Goal: Information Seeking & Learning: Learn about a topic

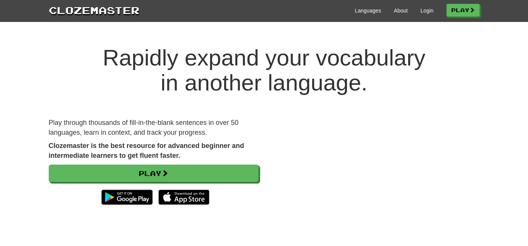
scroll to position [49, 0]
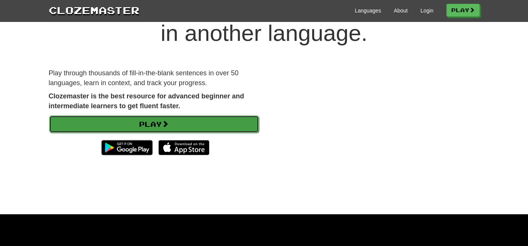
click at [69, 123] on link "Play" at bounding box center [154, 123] width 210 height 17
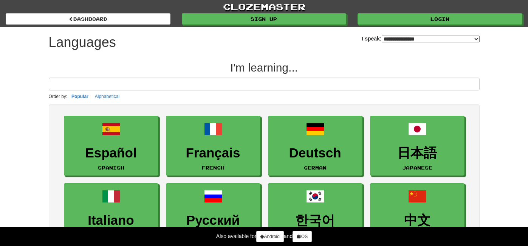
select select "*******"
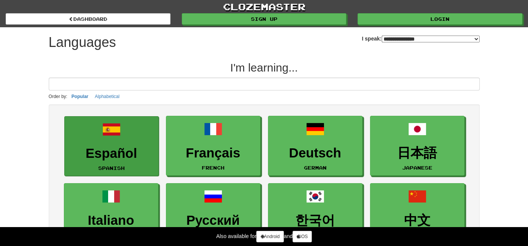
scroll to position [25, 0]
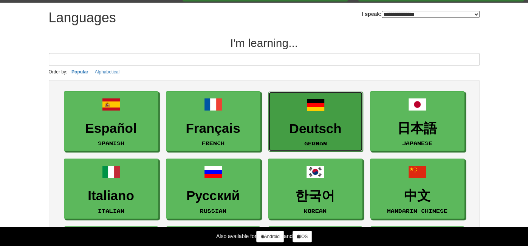
click at [304, 135] on link "Deutsch German" at bounding box center [315, 121] width 94 height 60
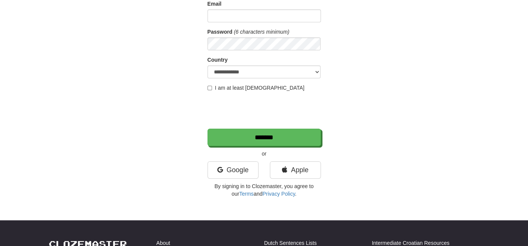
scroll to position [71, 0]
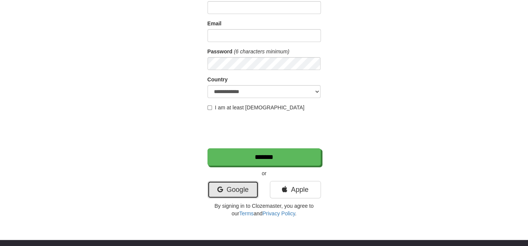
click at [249, 190] on link "Google" at bounding box center [232, 189] width 51 height 17
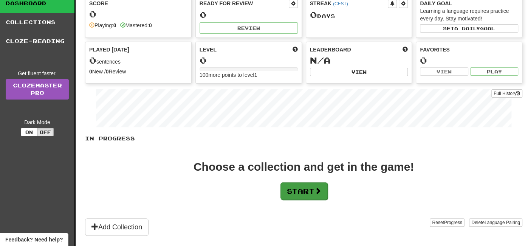
scroll to position [44, 0]
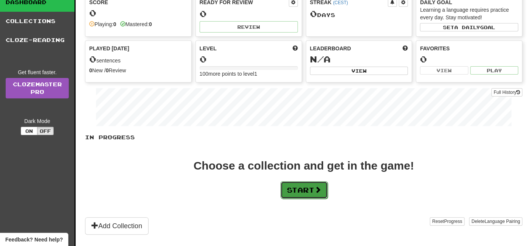
click at [300, 186] on button "Start" at bounding box center [303, 189] width 47 height 17
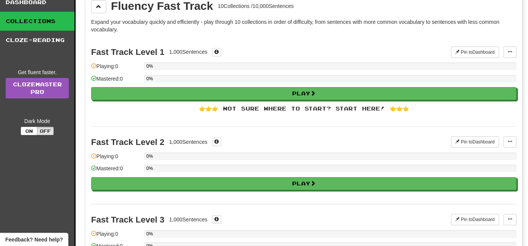
scroll to position [0, 0]
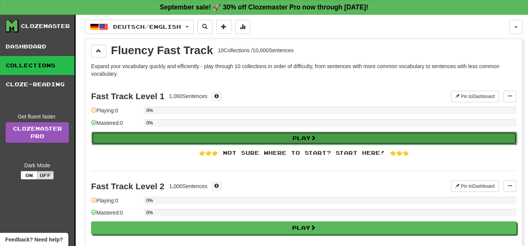
click at [281, 138] on button "Play" at bounding box center [303, 137] width 425 height 13
select select "**"
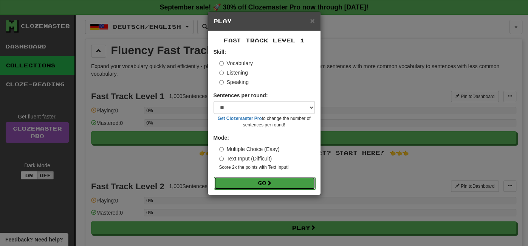
click at [275, 182] on button "Go" at bounding box center [264, 182] width 101 height 13
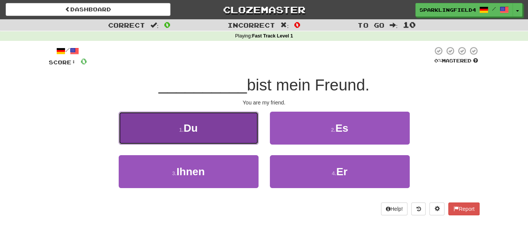
click at [237, 131] on button "1 . Du" at bounding box center [189, 127] width 140 height 33
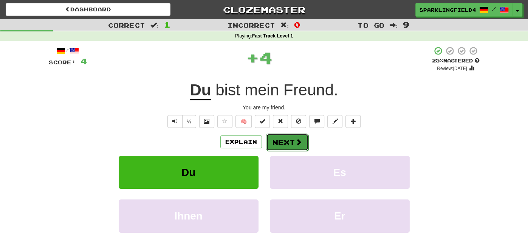
click at [272, 140] on button "Next" at bounding box center [287, 141] width 42 height 17
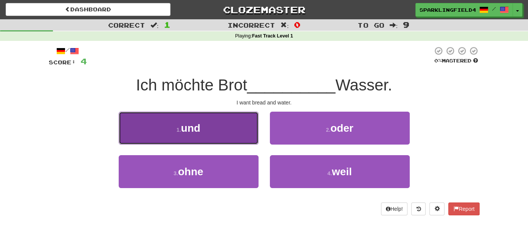
click at [235, 128] on button "1 . und" at bounding box center [189, 127] width 140 height 33
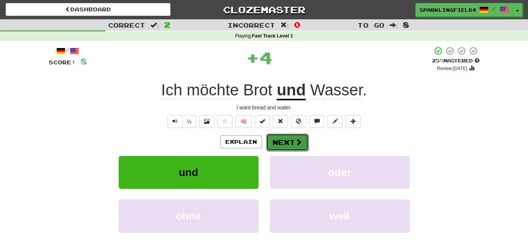
click at [293, 147] on button "Next" at bounding box center [287, 141] width 42 height 17
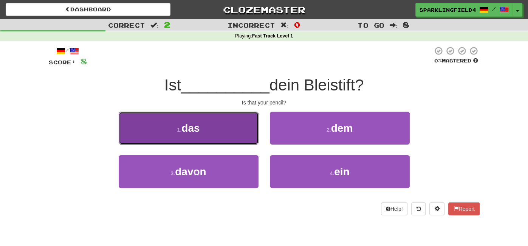
click at [253, 124] on button "1 . das" at bounding box center [189, 127] width 140 height 33
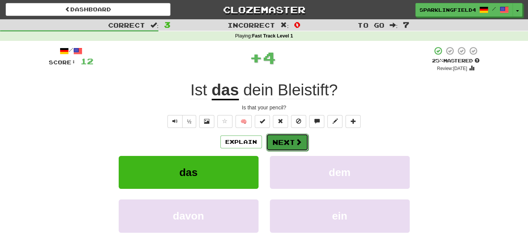
click at [270, 143] on button "Next" at bounding box center [287, 141] width 42 height 17
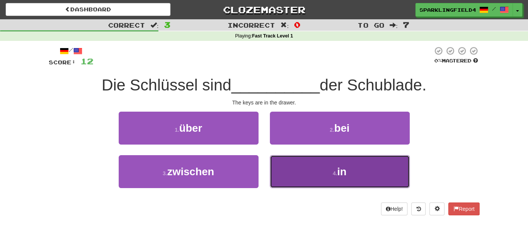
click at [301, 165] on button "4 . in" at bounding box center [340, 171] width 140 height 33
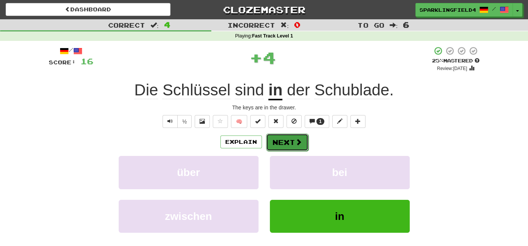
click at [288, 136] on button "Next" at bounding box center [287, 141] width 42 height 17
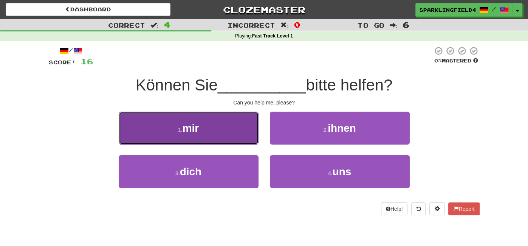
click at [254, 135] on button "1 . mir" at bounding box center [189, 127] width 140 height 33
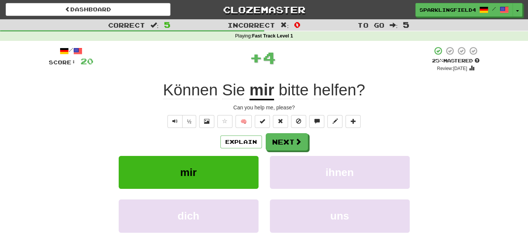
click at [286, 152] on div "Explain Next mir ihnen dich uns Learn more: mir ihnen dich uns" at bounding box center [264, 193] width 431 height 121
click at [289, 146] on button "Next" at bounding box center [287, 141] width 42 height 17
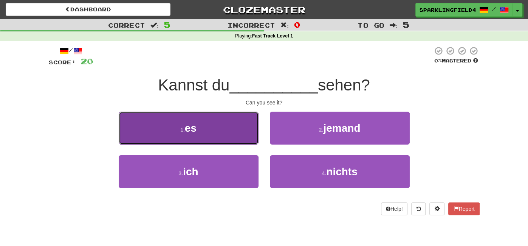
click at [236, 143] on button "1 . es" at bounding box center [189, 127] width 140 height 33
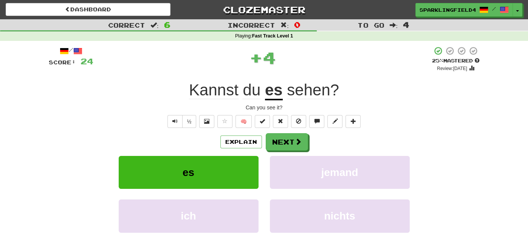
click at [277, 150] on div "Explain Next es jemand ich nichts Learn more: es jemand ich nichts" at bounding box center [264, 193] width 431 height 121
click at [281, 143] on button "Next" at bounding box center [287, 141] width 42 height 17
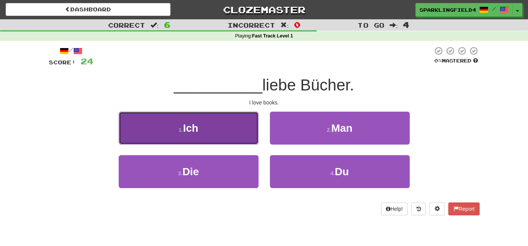
click at [227, 128] on button "1 . Ich" at bounding box center [189, 127] width 140 height 33
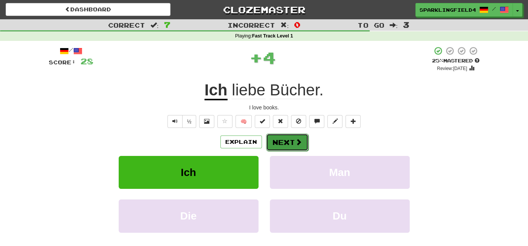
click at [283, 144] on button "Next" at bounding box center [287, 141] width 42 height 17
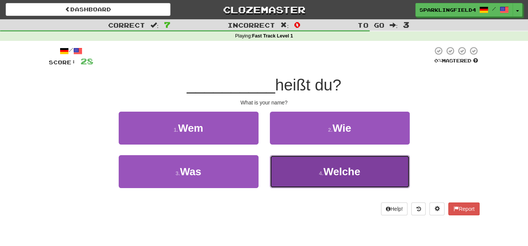
click at [296, 167] on button "4 . Welche" at bounding box center [340, 171] width 140 height 33
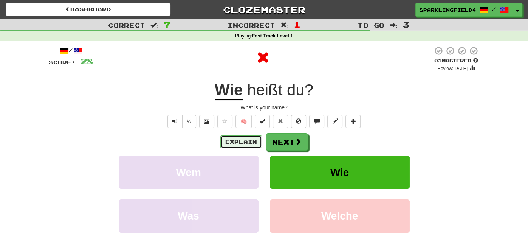
click at [249, 140] on button "Explain" at bounding box center [241, 141] width 42 height 13
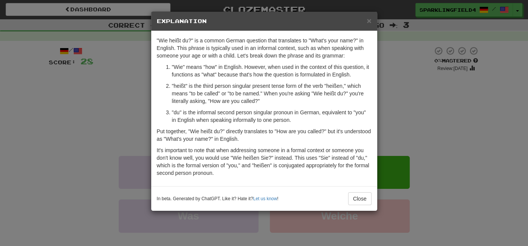
click at [156, 76] on div ""Wie heißt du?" is a common German question that translates to "What's your nam…" at bounding box center [264, 108] width 226 height 155
click at [364, 192] on button "Close" at bounding box center [359, 198] width 23 height 13
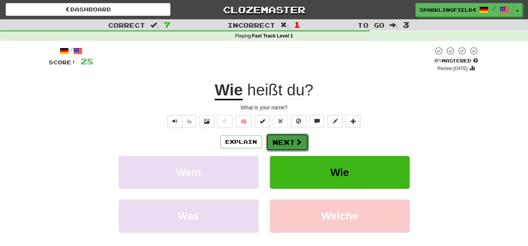
click at [296, 146] on button "Next" at bounding box center [287, 141] width 42 height 17
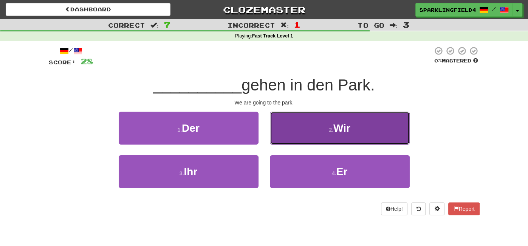
click at [317, 135] on button "2 . Wir" at bounding box center [340, 127] width 140 height 33
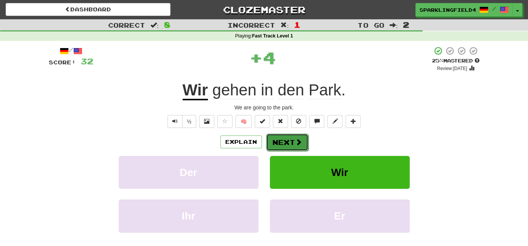
click at [296, 143] on span at bounding box center [298, 141] width 7 height 7
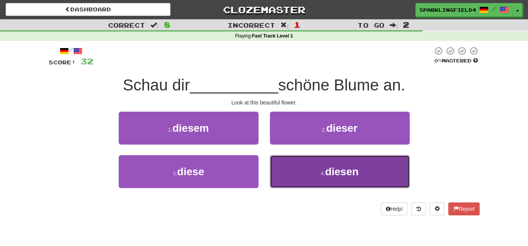
click at [309, 169] on button "4 . diesen" at bounding box center [340, 171] width 140 height 33
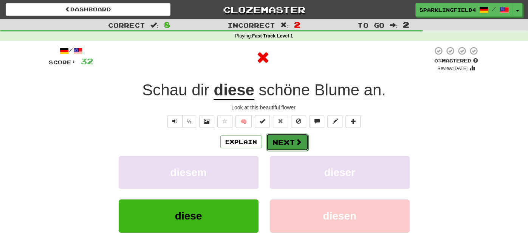
click at [299, 145] on span at bounding box center [298, 141] width 7 height 7
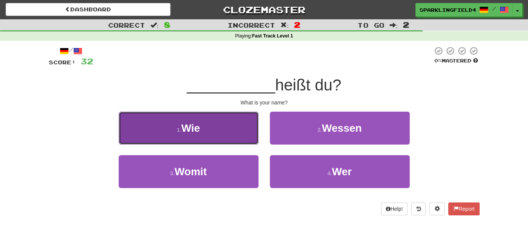
click at [227, 130] on button "1 . Wie" at bounding box center [189, 127] width 140 height 33
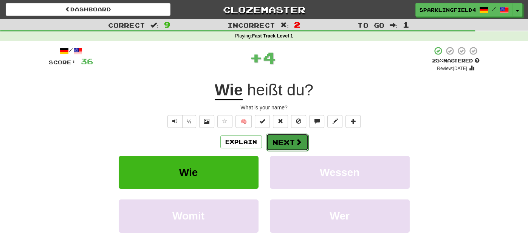
click at [269, 136] on button "Next" at bounding box center [287, 141] width 42 height 17
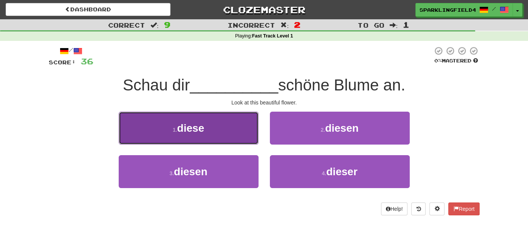
click at [250, 135] on button "1 . diese" at bounding box center [189, 127] width 140 height 33
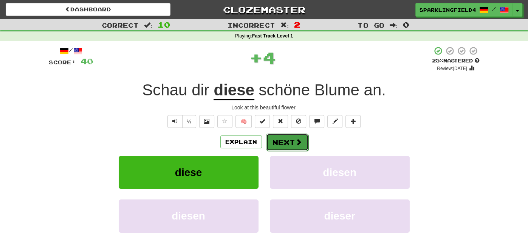
click at [279, 148] on button "Next" at bounding box center [287, 141] width 42 height 17
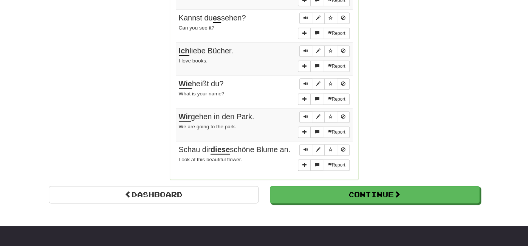
scroll to position [610, 0]
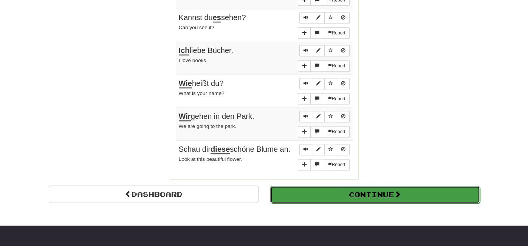
click at [310, 185] on button "Continue" at bounding box center [375, 193] width 210 height 17
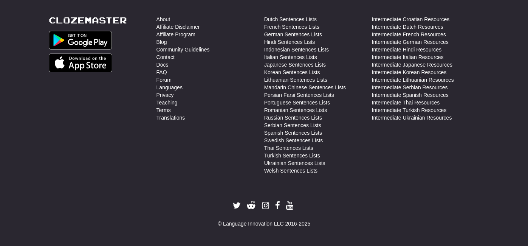
scroll to position [0, 0]
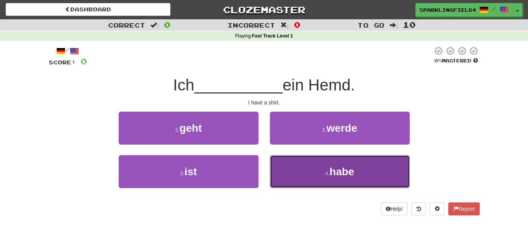
click at [308, 180] on button "4 . habe" at bounding box center [340, 171] width 140 height 33
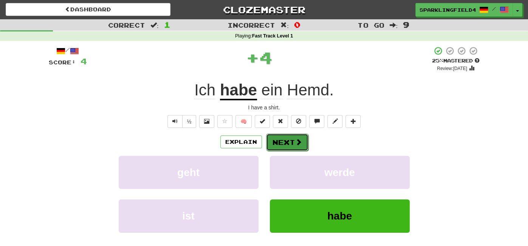
click at [295, 142] on span at bounding box center [298, 141] width 7 height 7
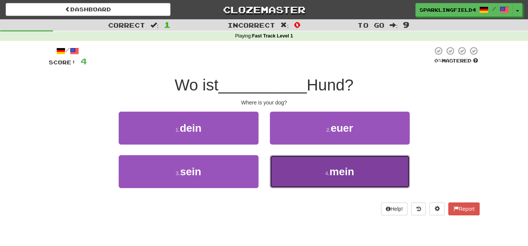
click at [311, 163] on button "4 . mein" at bounding box center [340, 171] width 140 height 33
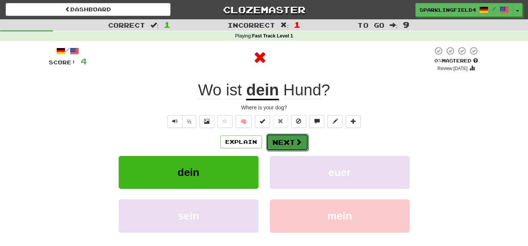
click at [292, 135] on button "Next" at bounding box center [287, 141] width 42 height 17
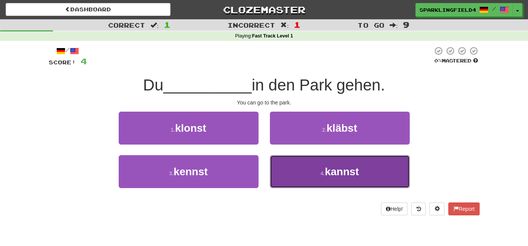
click at [312, 164] on button "4 . kannst" at bounding box center [340, 171] width 140 height 33
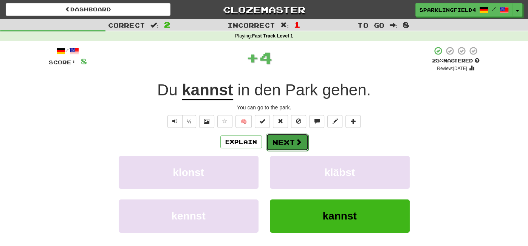
click at [290, 139] on button "Next" at bounding box center [287, 141] width 42 height 17
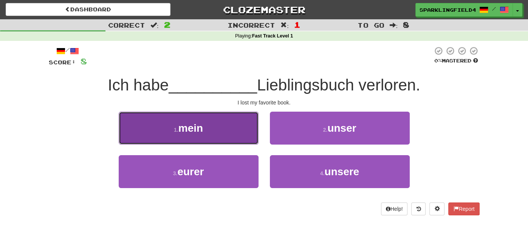
click at [233, 129] on button "1 . mein" at bounding box center [189, 127] width 140 height 33
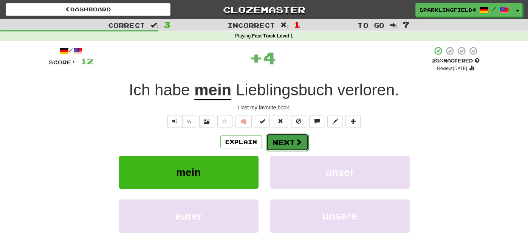
click at [283, 143] on button "Next" at bounding box center [287, 141] width 42 height 17
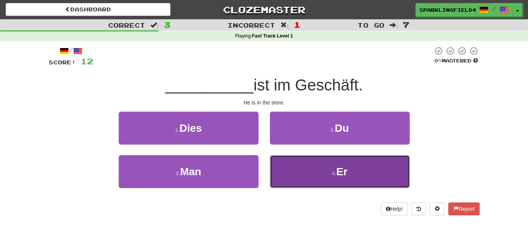
click at [296, 159] on button "4 . Er" at bounding box center [340, 171] width 140 height 33
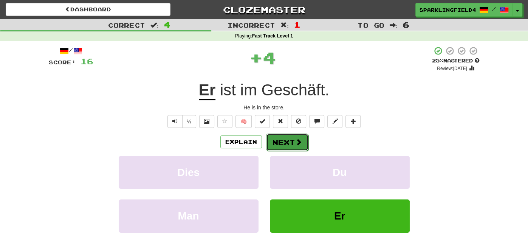
click at [290, 148] on button "Next" at bounding box center [287, 141] width 42 height 17
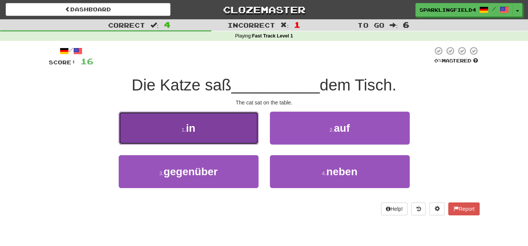
click at [233, 125] on button "1 . in" at bounding box center [189, 127] width 140 height 33
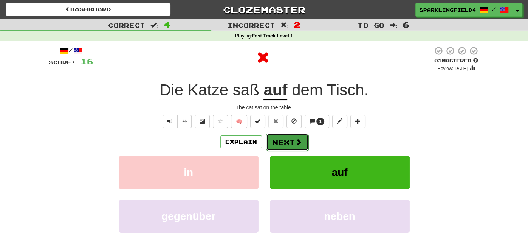
click at [286, 140] on button "Next" at bounding box center [287, 141] width 42 height 17
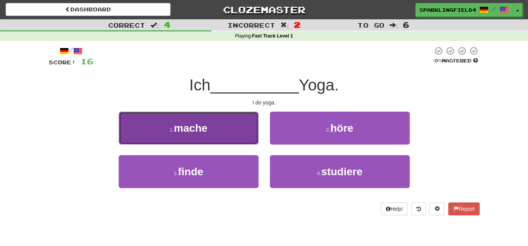
click at [244, 136] on button "1 . mache" at bounding box center [189, 127] width 140 height 33
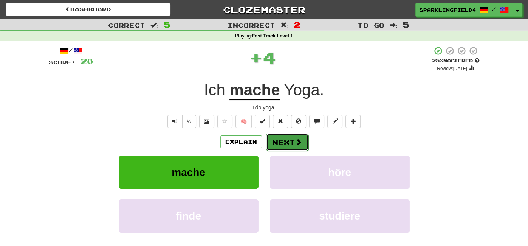
click at [283, 137] on button "Next" at bounding box center [287, 141] width 42 height 17
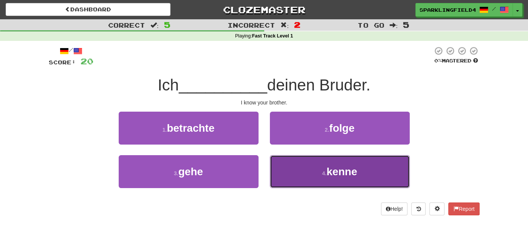
click at [306, 163] on button "4 . kenne" at bounding box center [340, 171] width 140 height 33
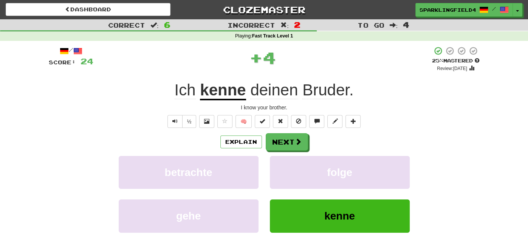
click at [301, 150] on div "Explain Next betrachte folge gehe kenne Learn more: betrachte folge gehe kenne" at bounding box center [264, 193] width 431 height 121
click at [299, 147] on button "Next" at bounding box center [287, 141] width 42 height 17
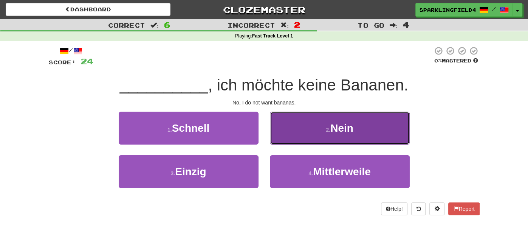
click at [298, 139] on button "2 . Nein" at bounding box center [340, 127] width 140 height 33
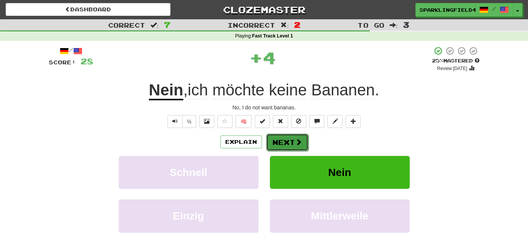
click at [290, 136] on button "Next" at bounding box center [287, 141] width 42 height 17
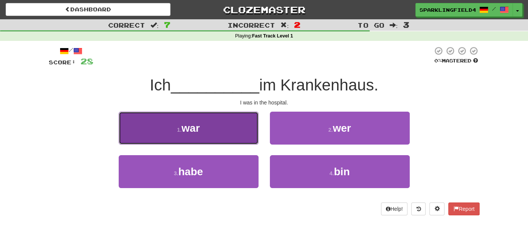
click at [240, 130] on button "1 . war" at bounding box center [189, 127] width 140 height 33
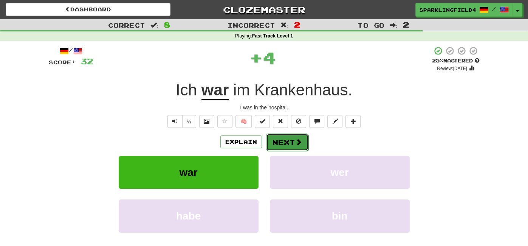
click at [283, 141] on button "Next" at bounding box center [287, 141] width 42 height 17
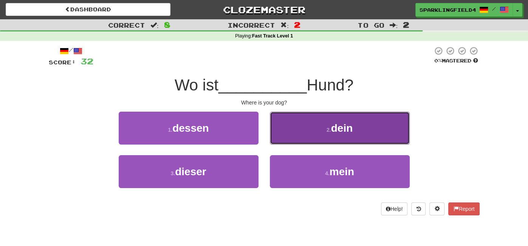
click at [321, 131] on button "2 . dein" at bounding box center [340, 127] width 140 height 33
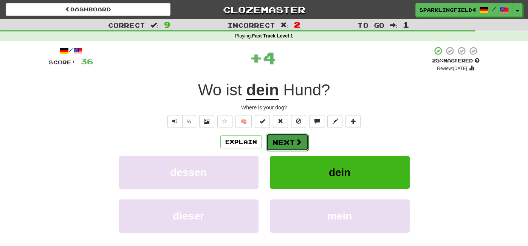
click at [297, 135] on button "Next" at bounding box center [287, 141] width 42 height 17
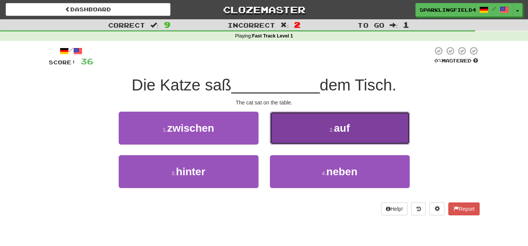
click at [323, 130] on button "2 . auf" at bounding box center [340, 127] width 140 height 33
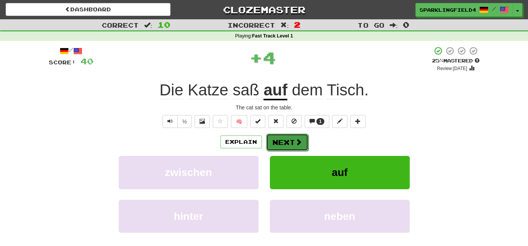
click at [301, 141] on button "Next" at bounding box center [287, 141] width 42 height 17
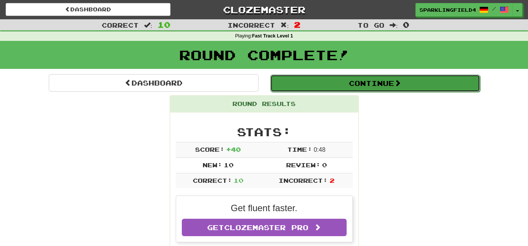
click at [336, 83] on button "Continue" at bounding box center [375, 82] width 210 height 17
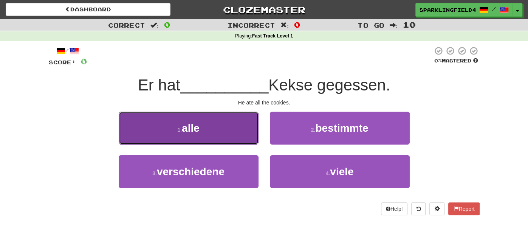
click at [229, 133] on button "1 . alle" at bounding box center [189, 127] width 140 height 33
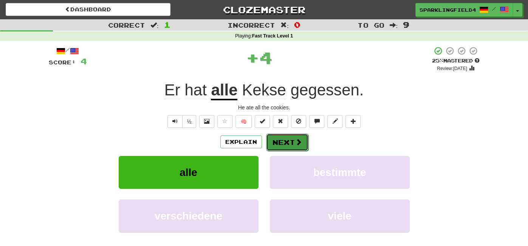
click at [283, 149] on button "Next" at bounding box center [287, 141] width 42 height 17
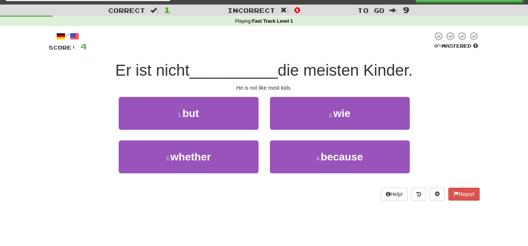
scroll to position [16, 0]
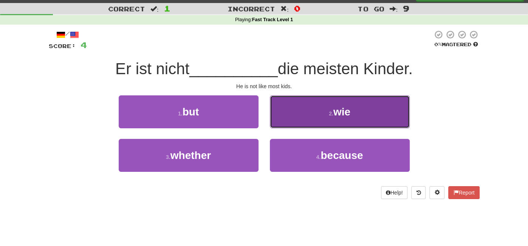
click at [287, 117] on button "2 . wie" at bounding box center [340, 111] width 140 height 33
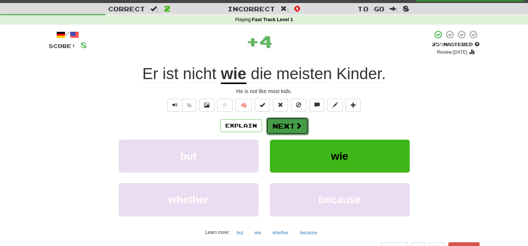
click at [286, 122] on button "Next" at bounding box center [287, 125] width 42 height 17
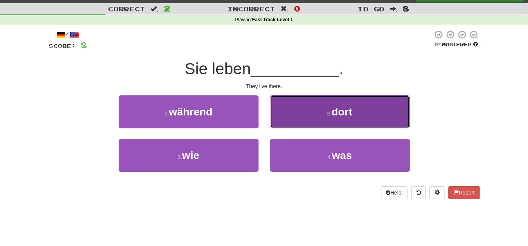
click at [290, 114] on button "2 . dort" at bounding box center [340, 111] width 140 height 33
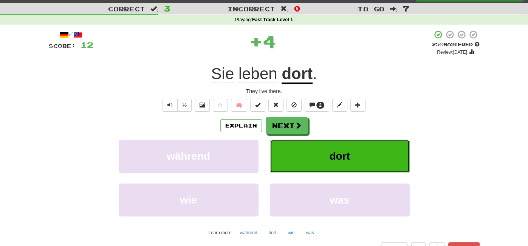
click at [293, 143] on button "dort" at bounding box center [340, 155] width 140 height 33
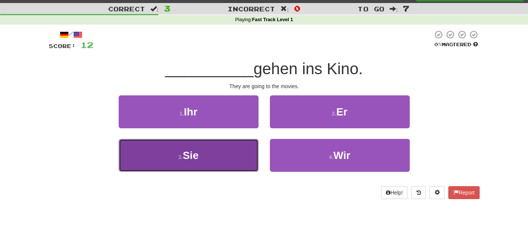
click at [224, 164] on button "3 . Sie" at bounding box center [189, 155] width 140 height 33
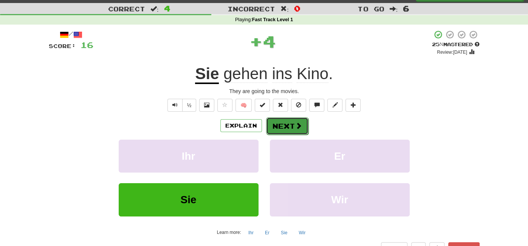
click at [294, 131] on button "Next" at bounding box center [287, 125] width 42 height 17
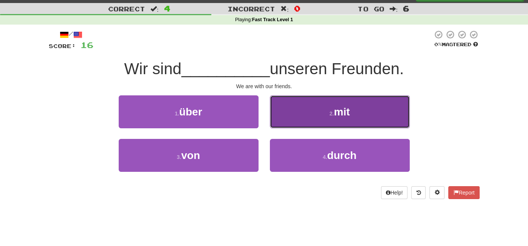
click at [300, 120] on button "2 . mit" at bounding box center [340, 111] width 140 height 33
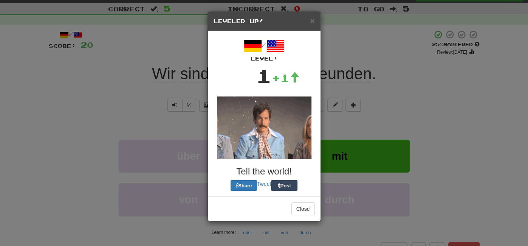
click at [298, 166] on h3 "Tell the world!" at bounding box center [263, 171] width 101 height 10
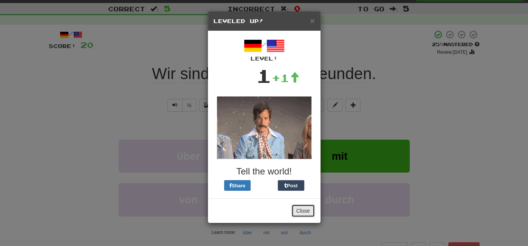
click at [310, 209] on button "Close" at bounding box center [302, 210] width 23 height 13
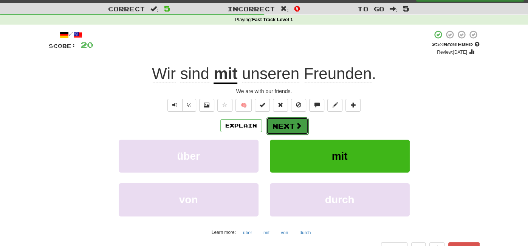
click at [292, 131] on button "Next" at bounding box center [287, 125] width 42 height 17
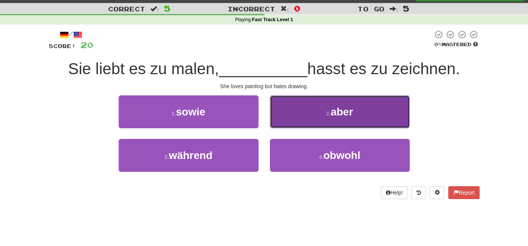
click at [299, 111] on button "2 . aber" at bounding box center [340, 111] width 140 height 33
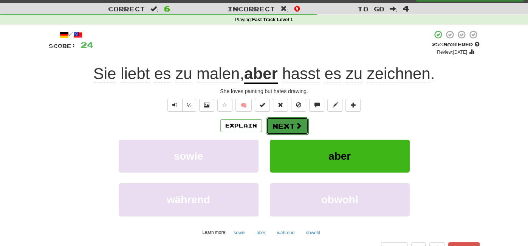
click at [295, 125] on span at bounding box center [298, 125] width 7 height 7
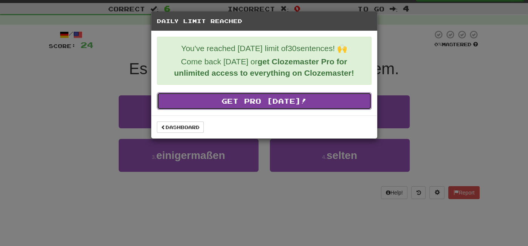
click at [287, 107] on link "Get Pro [DATE]!" at bounding box center [264, 100] width 215 height 17
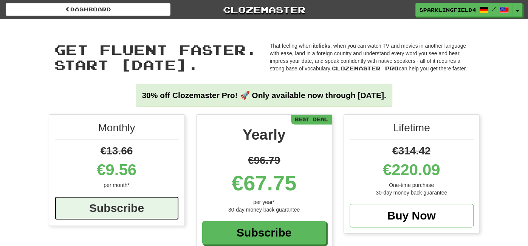
click at [155, 210] on div "Subscribe" at bounding box center [117, 207] width 124 height 23
